Goal: Information Seeking & Learning: Learn about a topic

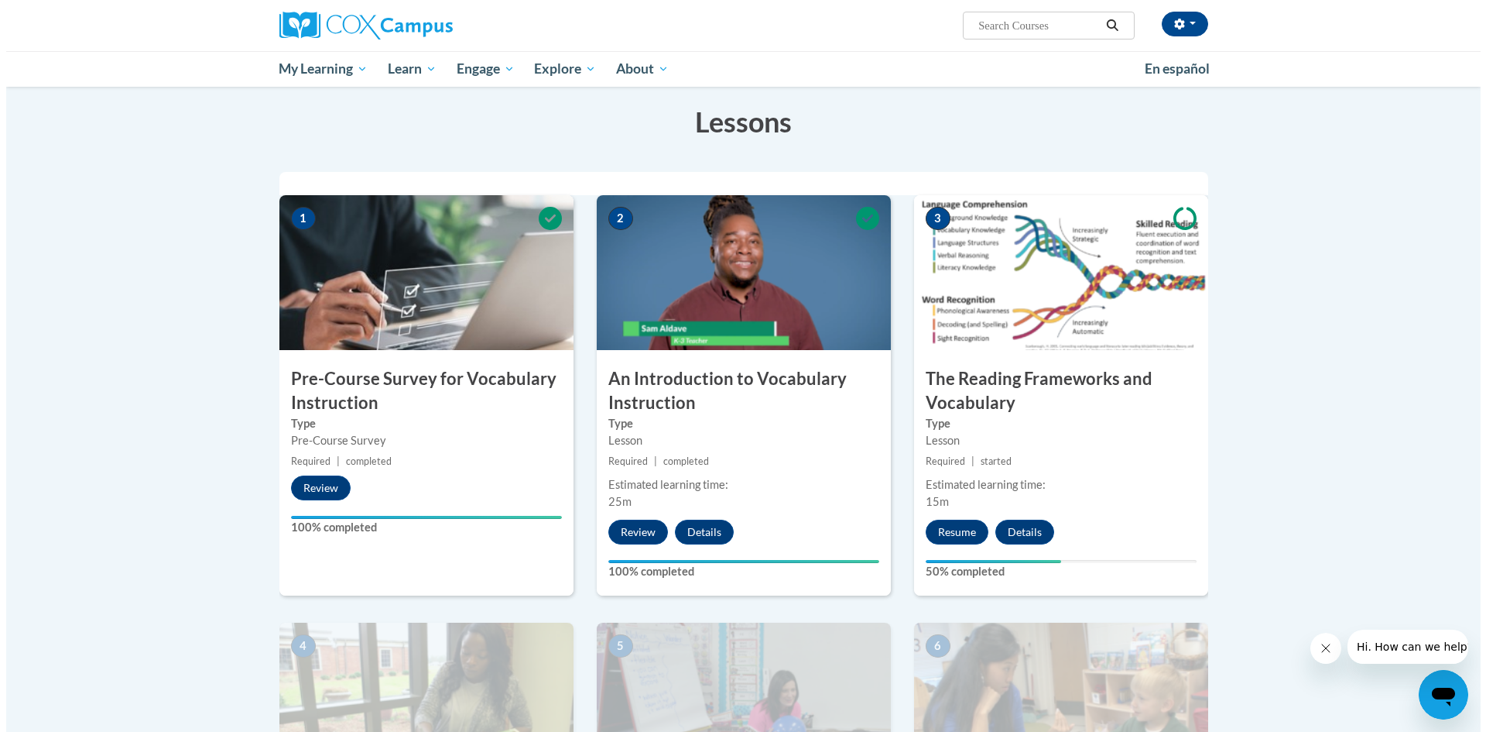
scroll to position [542, 0]
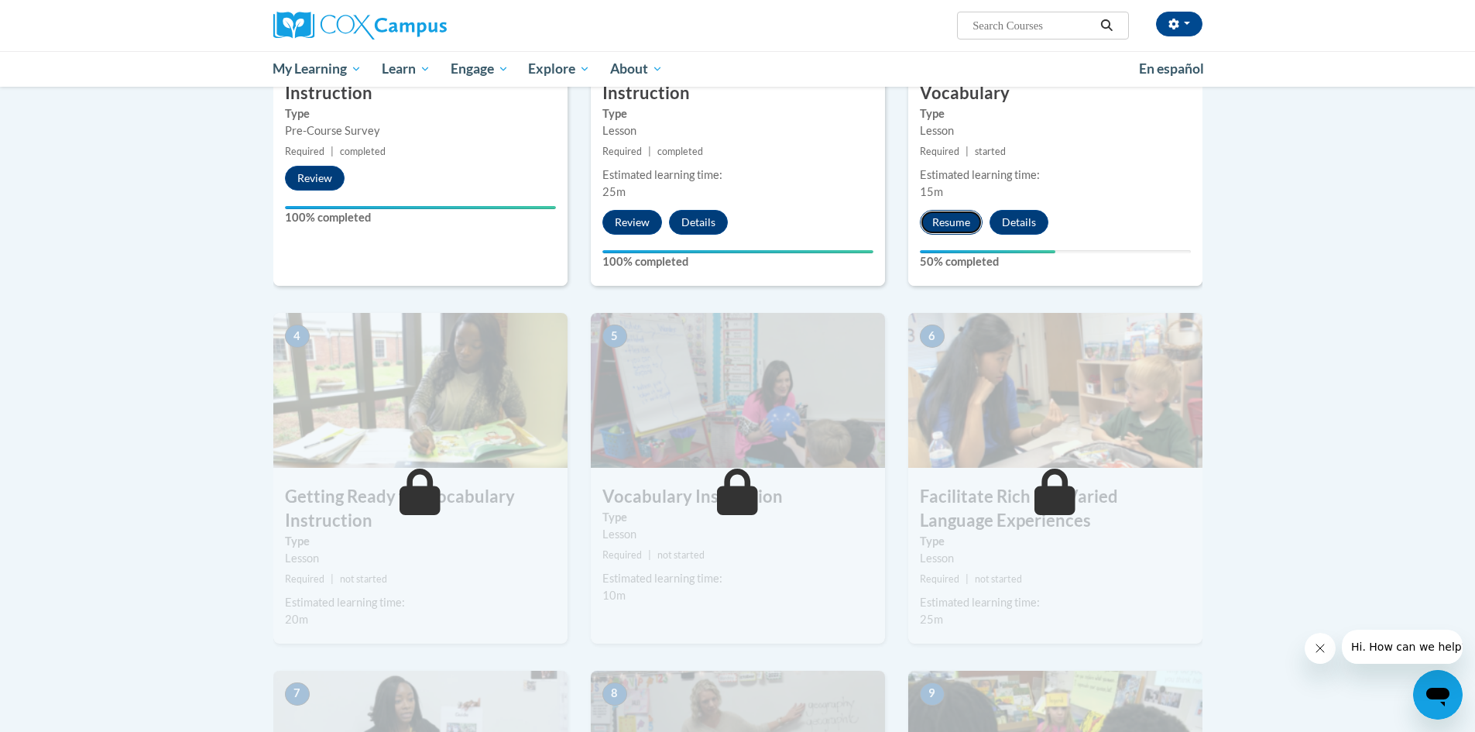
click at [729, 211] on button "Resume" at bounding box center [951, 222] width 63 height 25
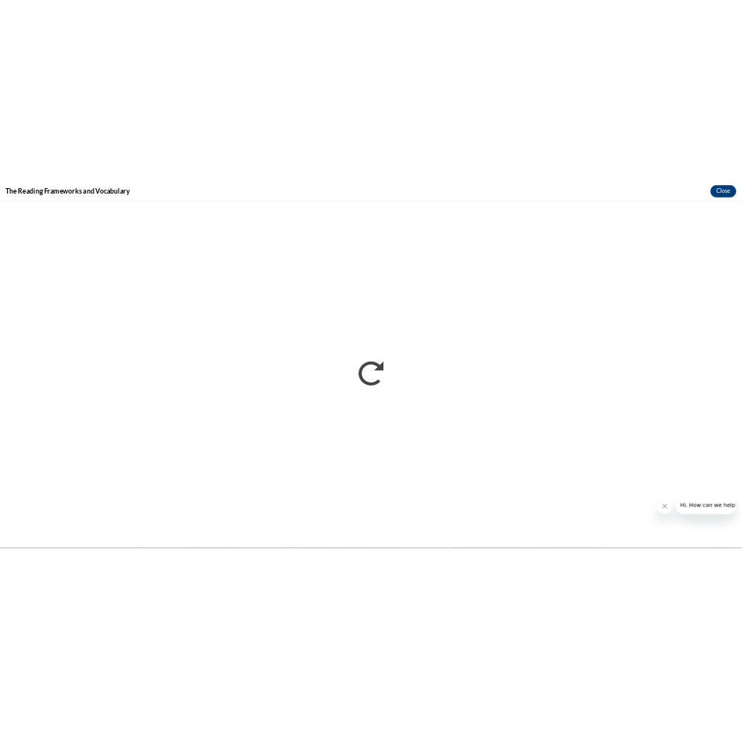
scroll to position [0, 0]
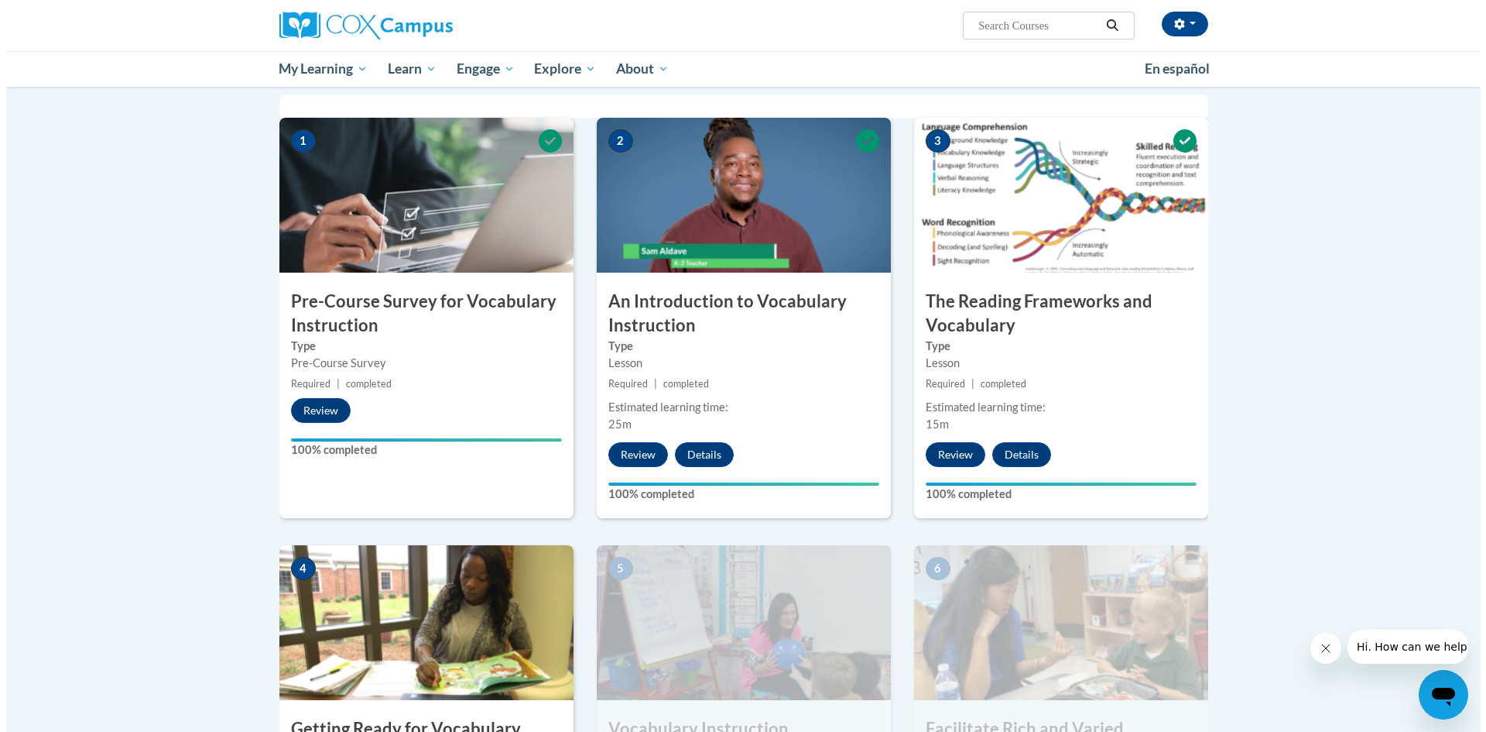
scroll to position [619, 0]
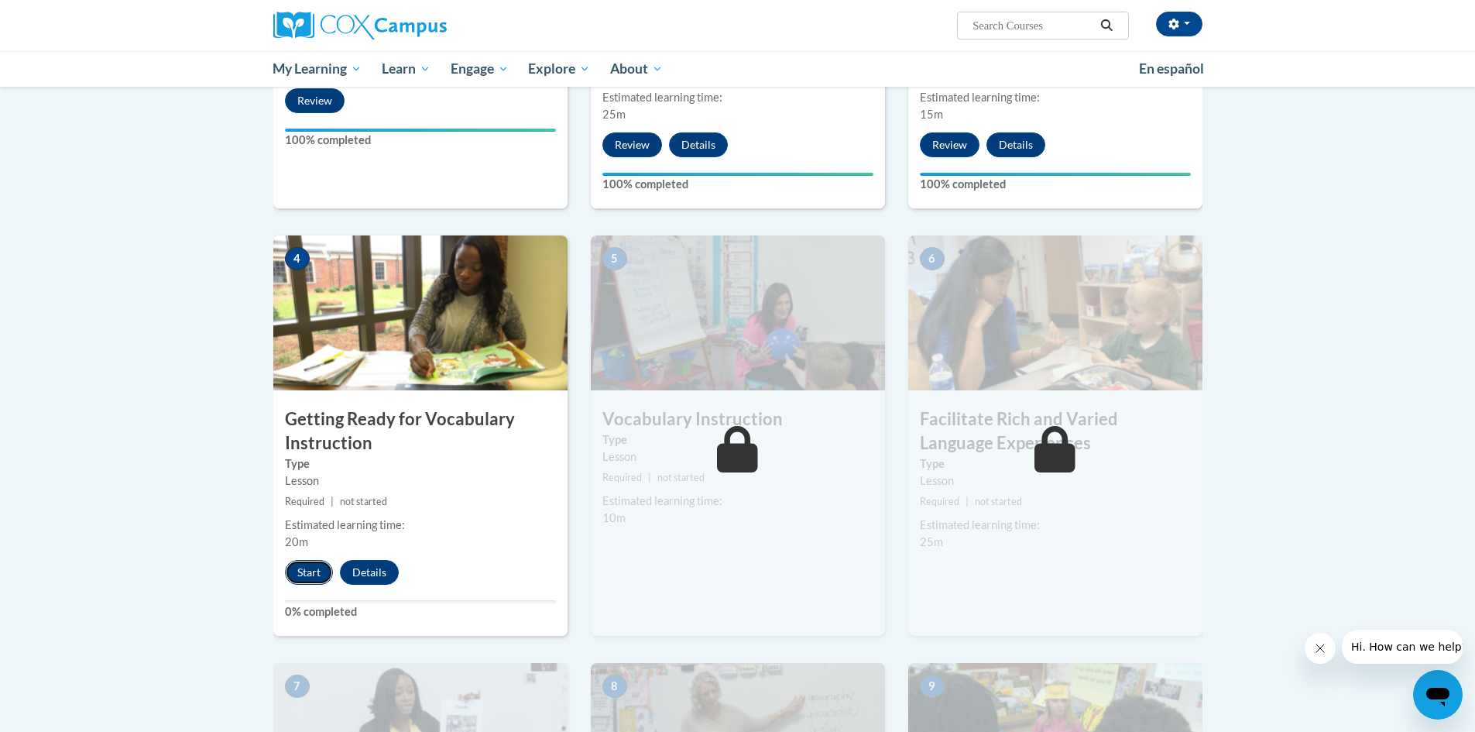
click at [308, 570] on button "Start" at bounding box center [309, 572] width 48 height 25
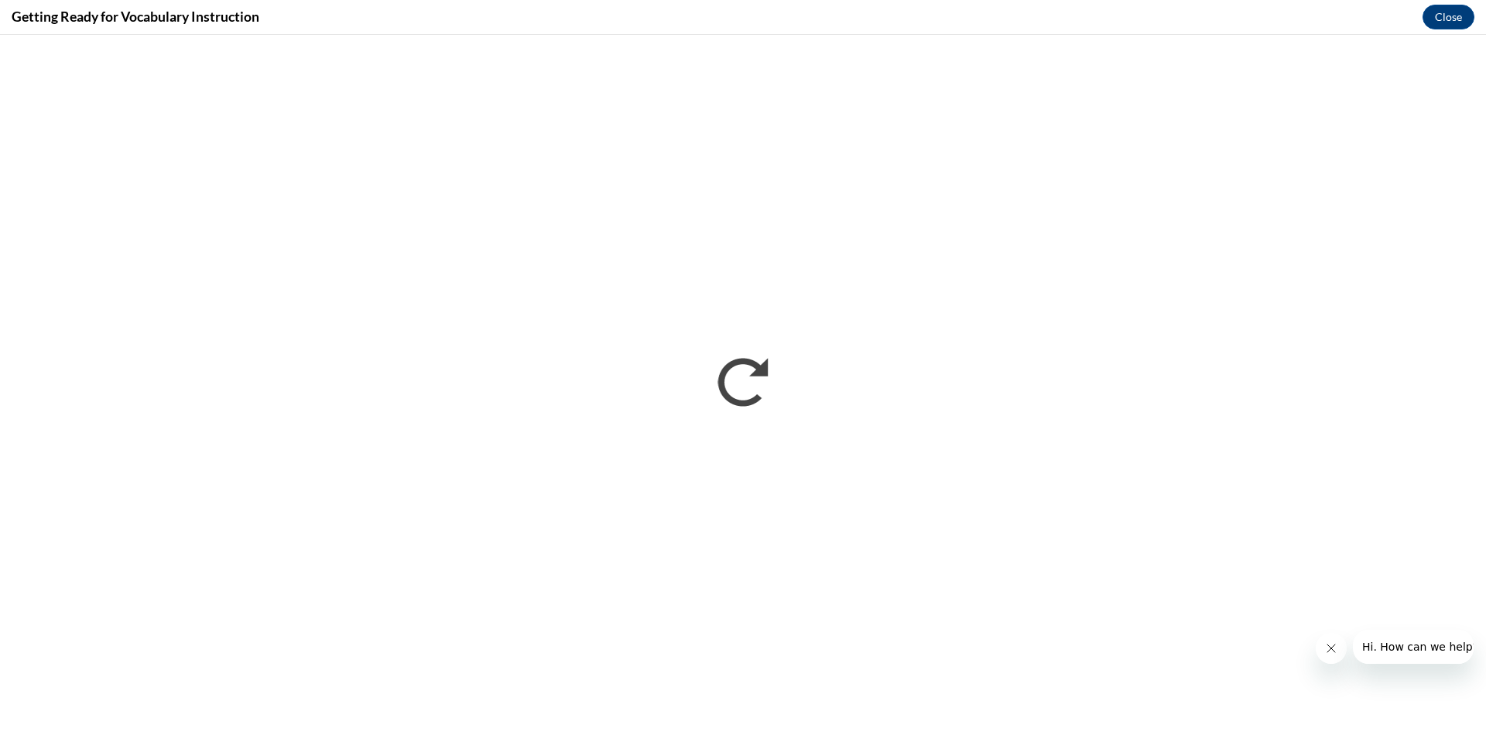
scroll to position [0, 0]
